Goal: Obtain resource: Download file/media

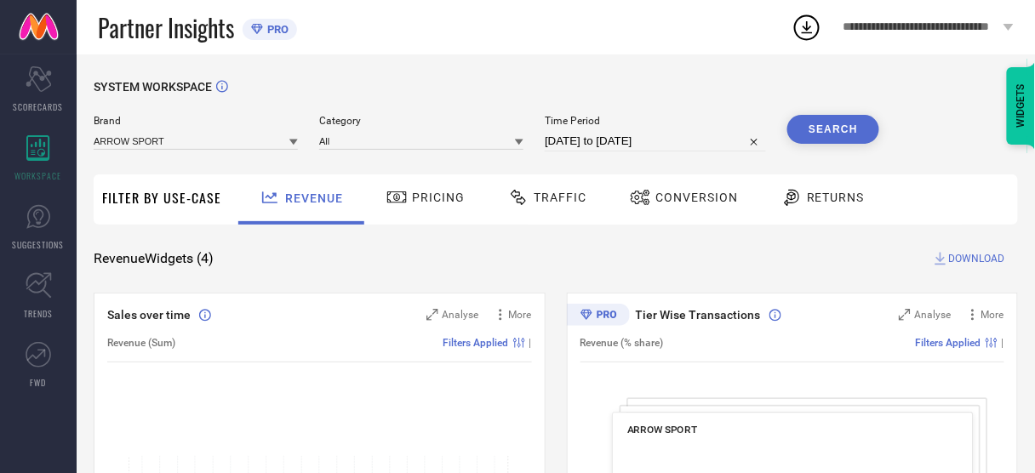
click at [152, 139] on input at bounding box center [196, 141] width 204 height 18
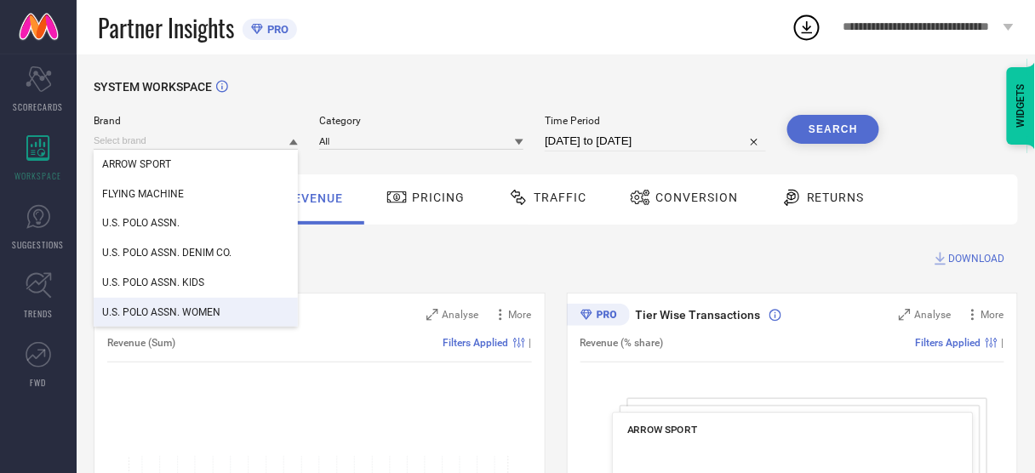
click at [178, 310] on span "U.S. POLO ASSN. WOMEN" at bounding box center [161, 312] width 118 height 12
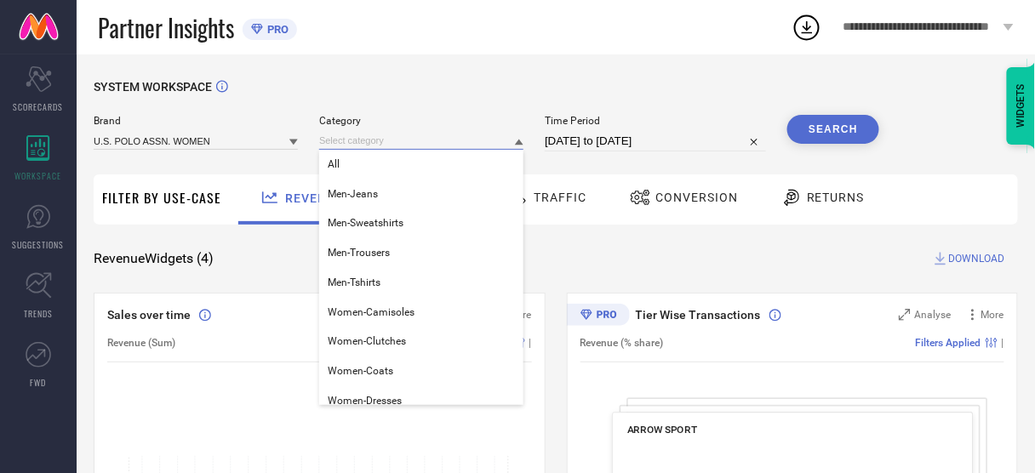
click at [396, 143] on input at bounding box center [421, 141] width 204 height 18
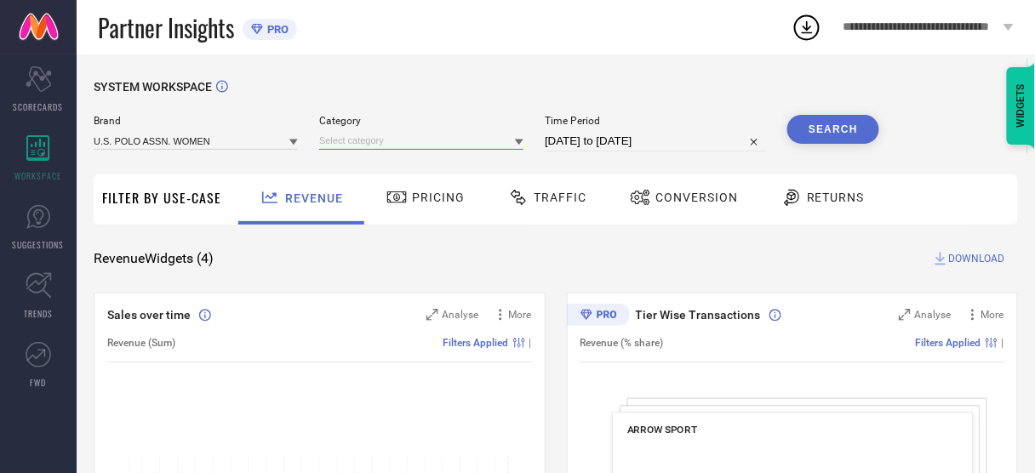
click at [396, 143] on input at bounding box center [421, 141] width 204 height 18
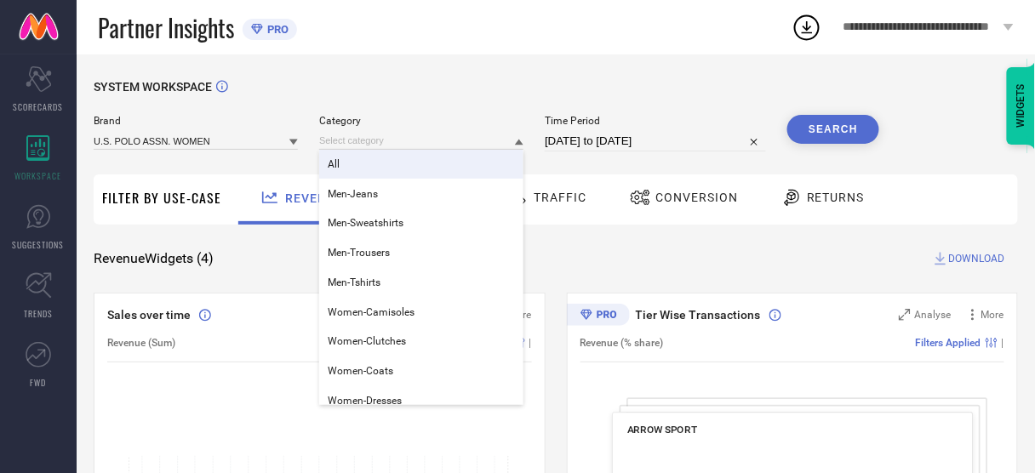
click at [372, 168] on div "All" at bounding box center [421, 164] width 204 height 29
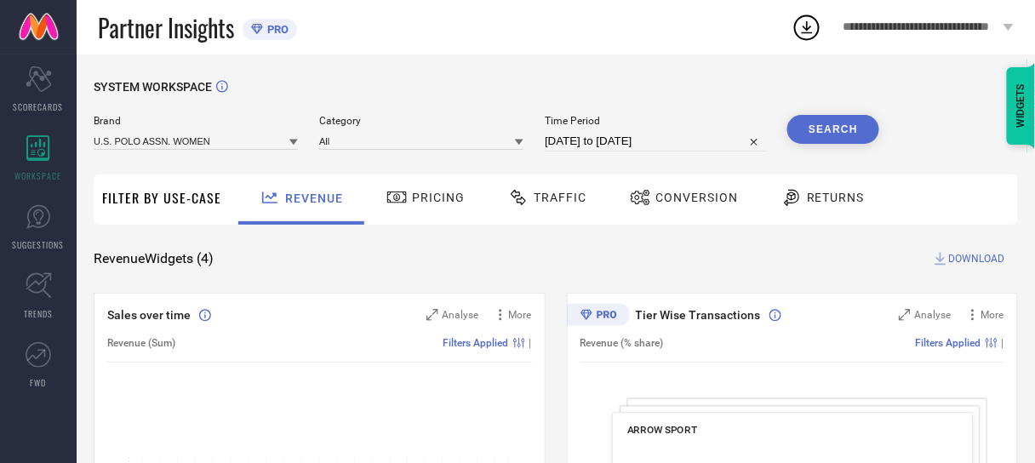
click at [631, 140] on input "[DATE] to [DATE]" at bounding box center [655, 141] width 221 height 20
select select "6"
select select "2025"
select select "7"
select select "2025"
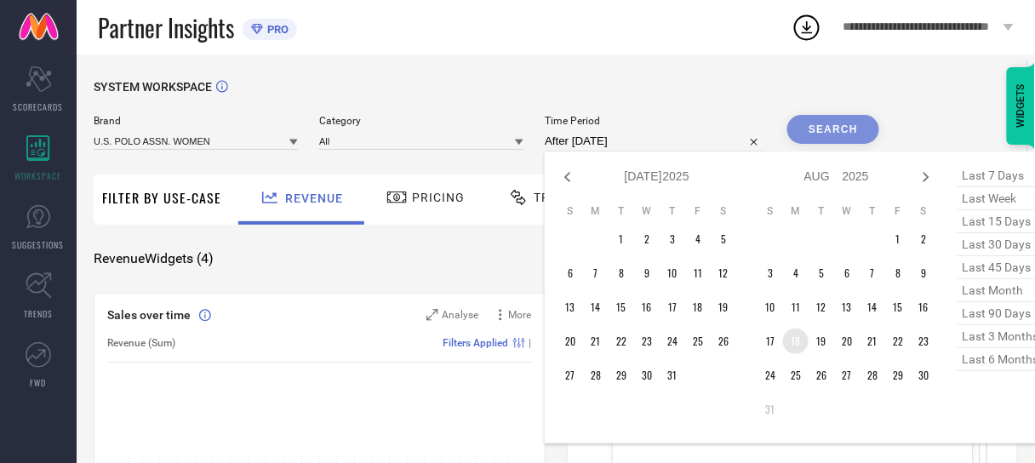
click at [785, 340] on td "18" at bounding box center [796, 342] width 26 height 26
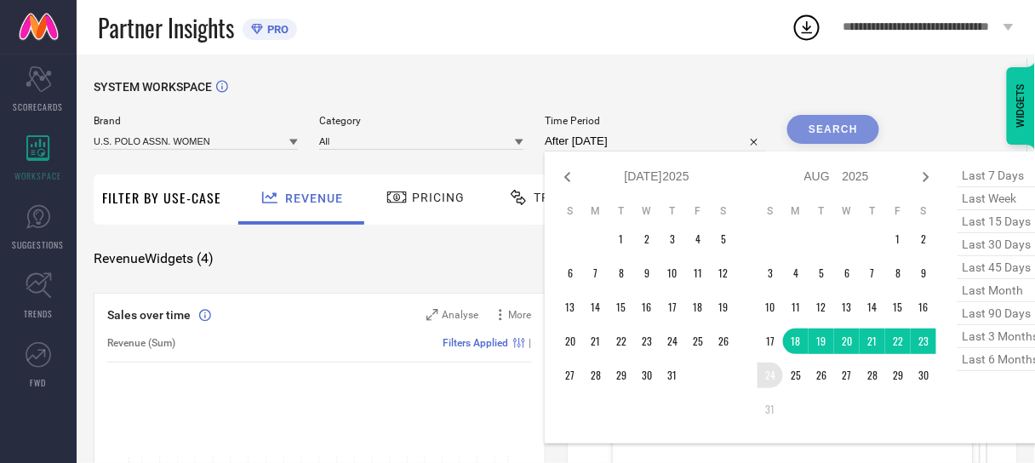
type input "[DATE] to [DATE]"
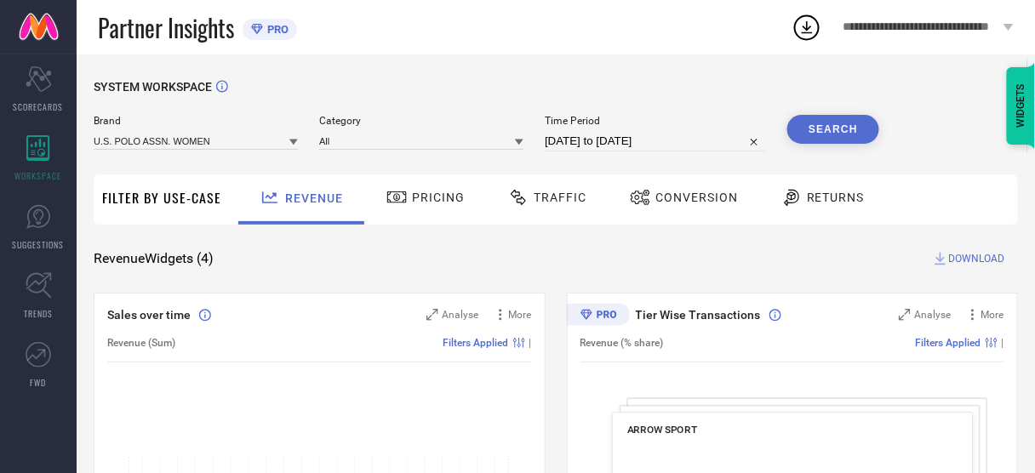
click at [809, 143] on button "Search" at bounding box center [833, 129] width 92 height 29
click at [711, 193] on span "Conversion" at bounding box center [696, 198] width 83 height 14
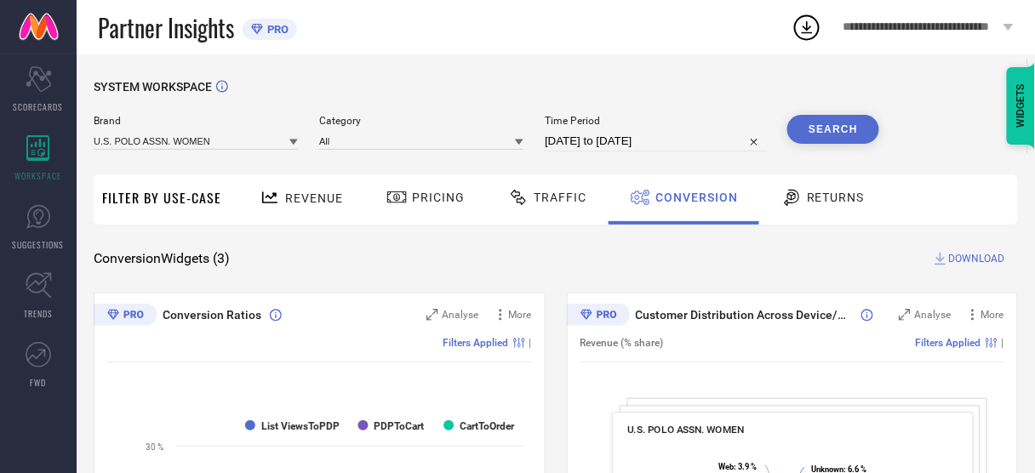
click at [857, 123] on button "Search" at bounding box center [833, 129] width 92 height 29
click at [973, 264] on span "DOWNLOAD" at bounding box center [977, 258] width 56 height 17
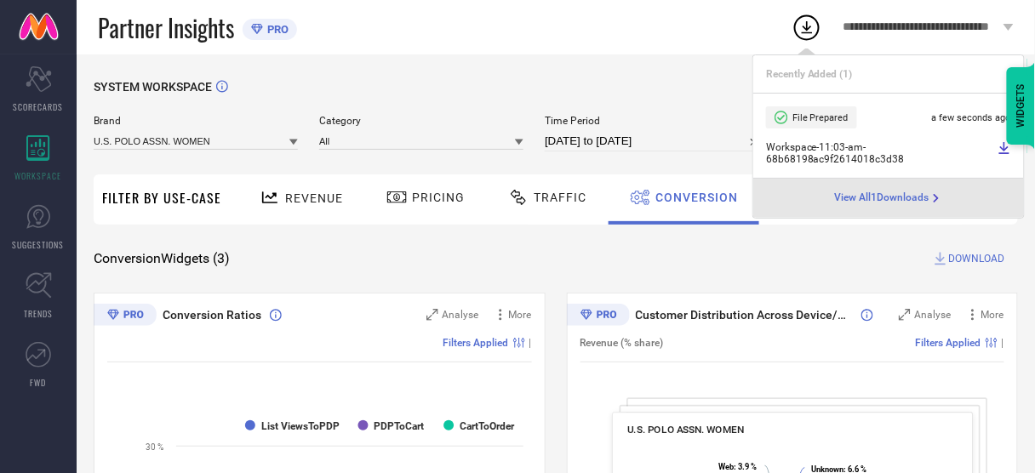
select select "7"
select select "2025"
select select "8"
select select "2025"
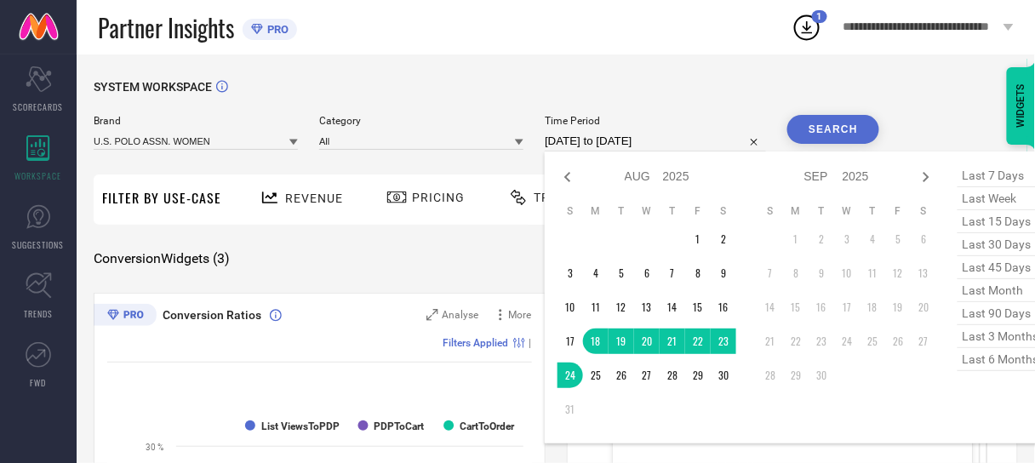
click at [609, 141] on input "[DATE] to [DATE]" at bounding box center [655, 141] width 221 height 20
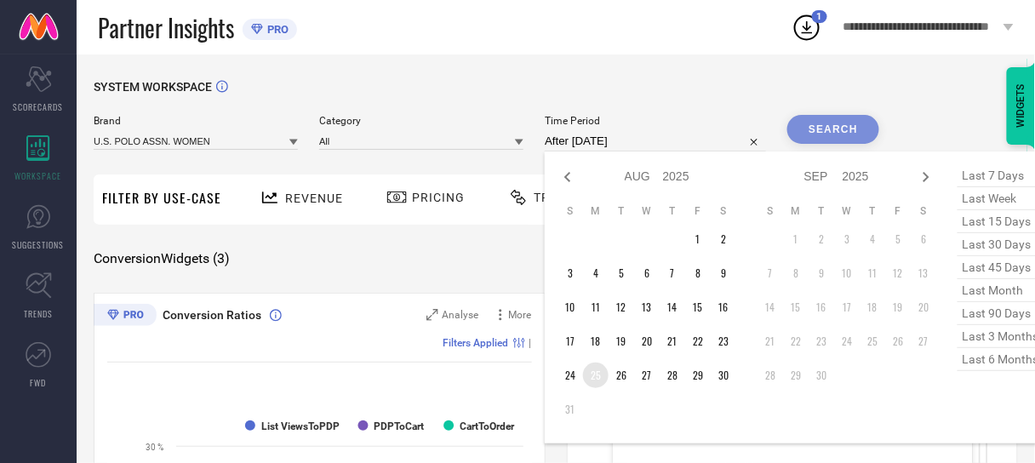
click at [599, 365] on td "25" at bounding box center [596, 376] width 26 height 26
type input "[DATE] to [DATE]"
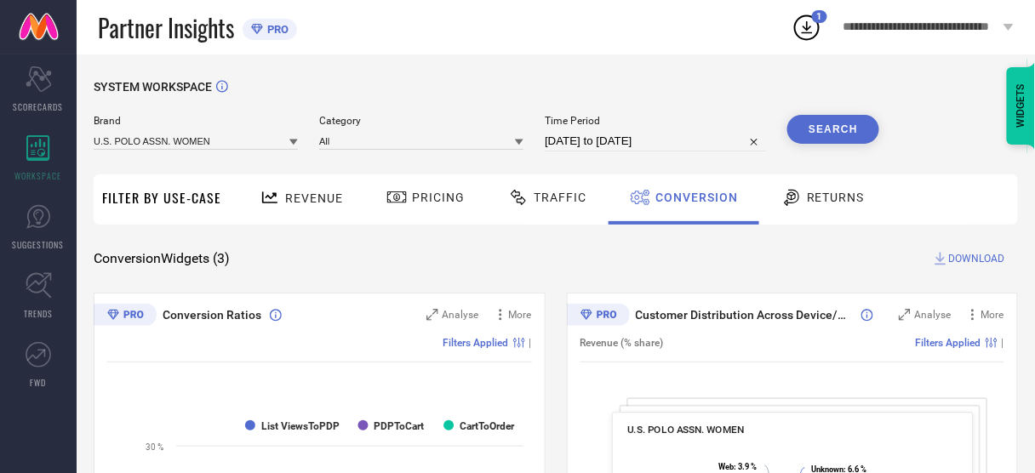
click at [831, 132] on button "Search" at bounding box center [833, 129] width 92 height 29
click at [983, 260] on span "DOWNLOAD" at bounding box center [977, 258] width 56 height 17
